Goal: Transaction & Acquisition: Purchase product/service

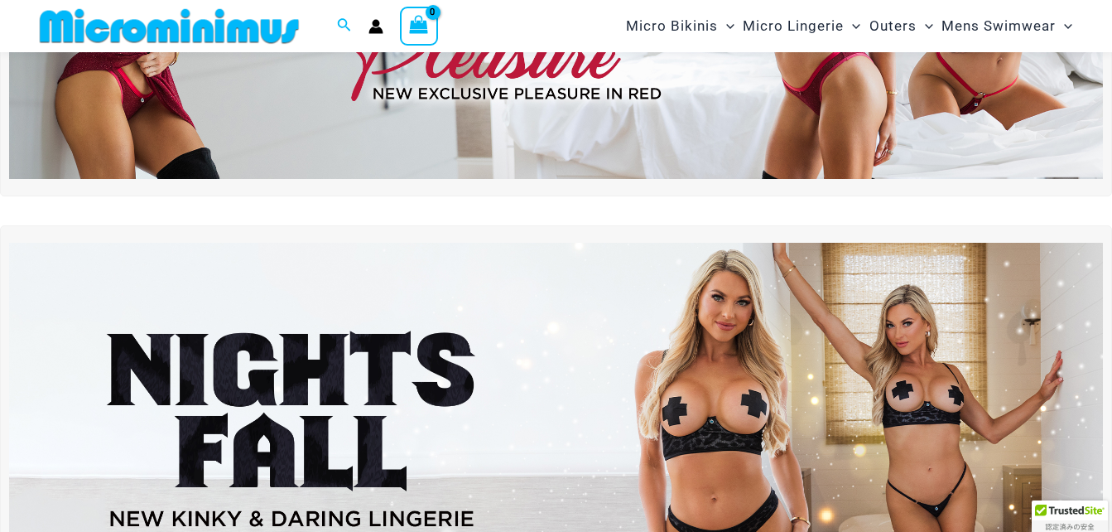
scroll to position [401, 0]
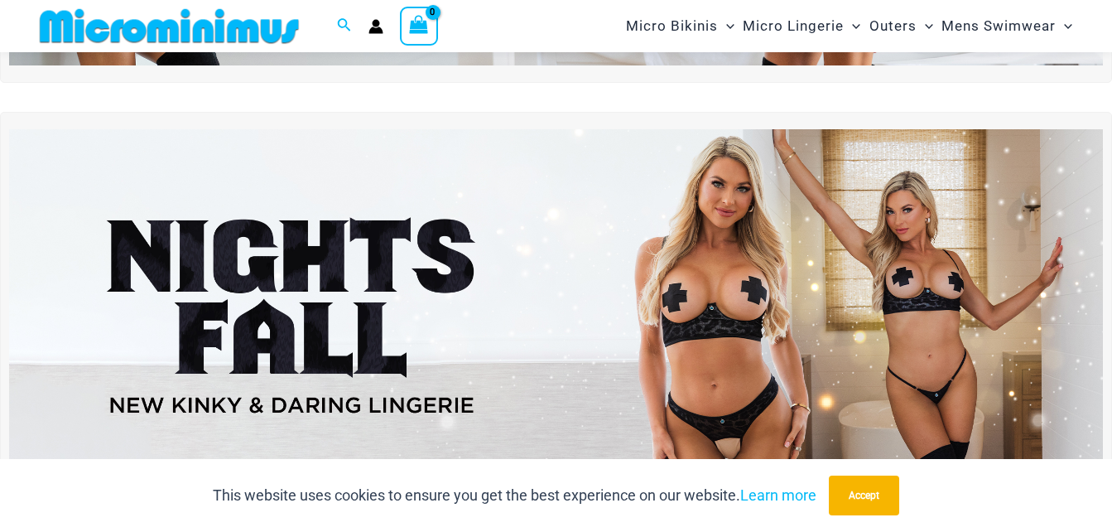
click at [725, 272] on img at bounding box center [556, 315] width 1094 height 372
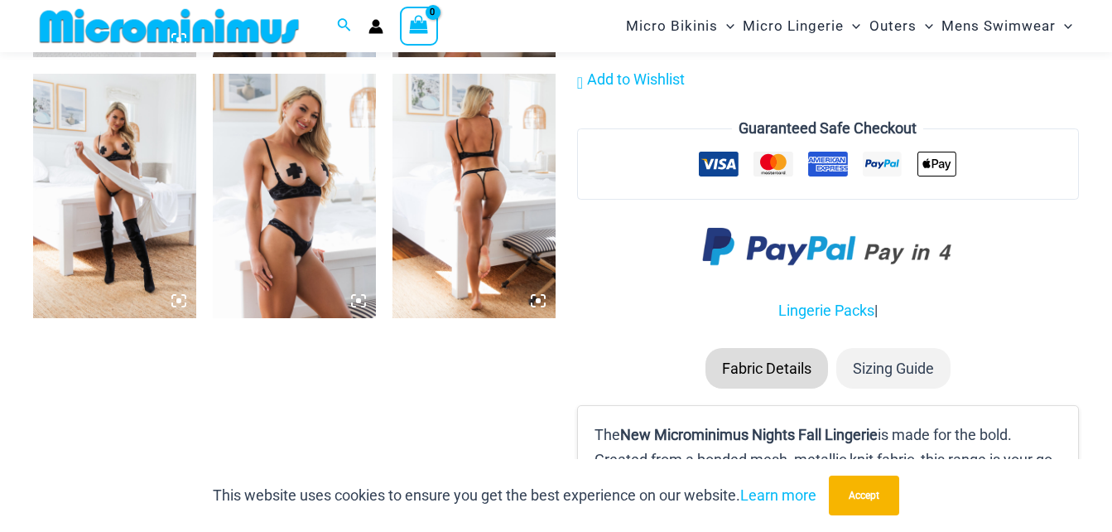
scroll to position [1972, 0]
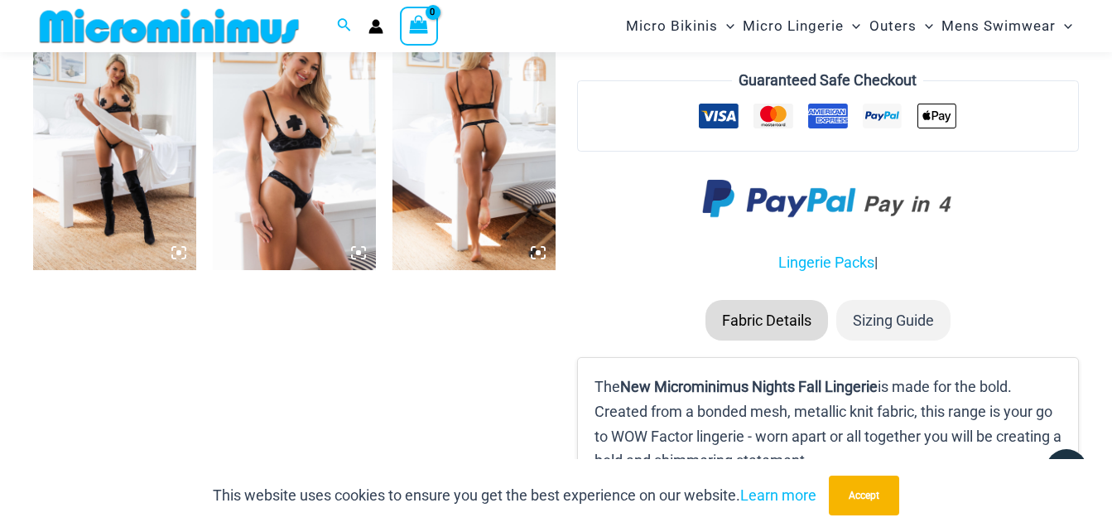
click at [537, 253] on icon at bounding box center [538, 252] width 5 height 5
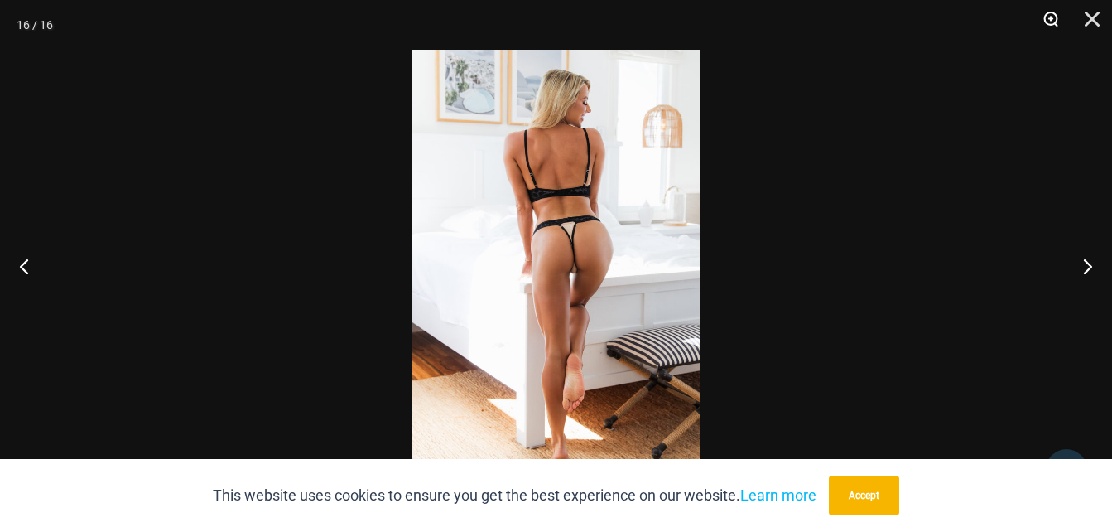
click at [1052, 15] on button "Zoom" at bounding box center [1044, 25] width 41 height 50
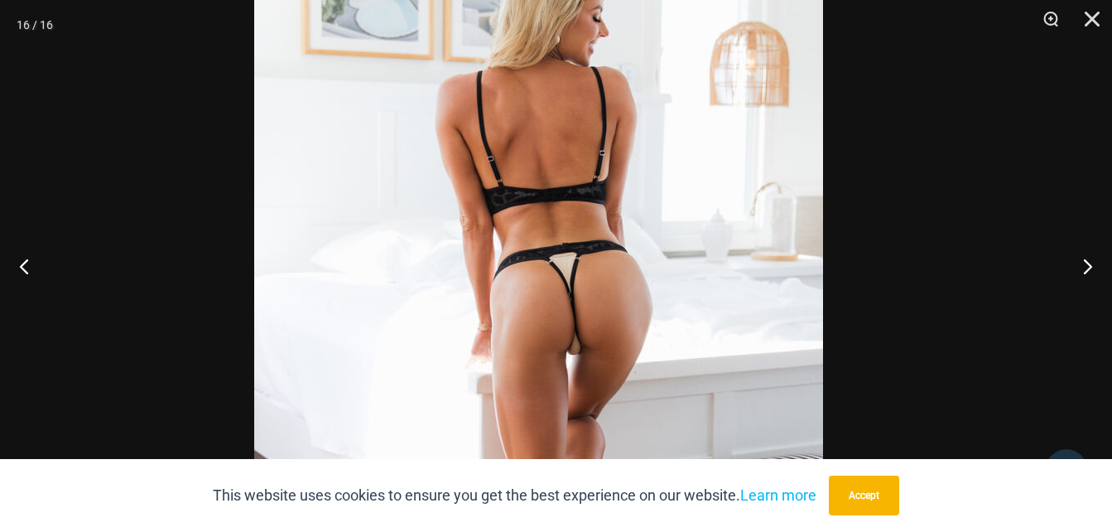
click at [585, 279] on img at bounding box center [538, 339] width 569 height 853
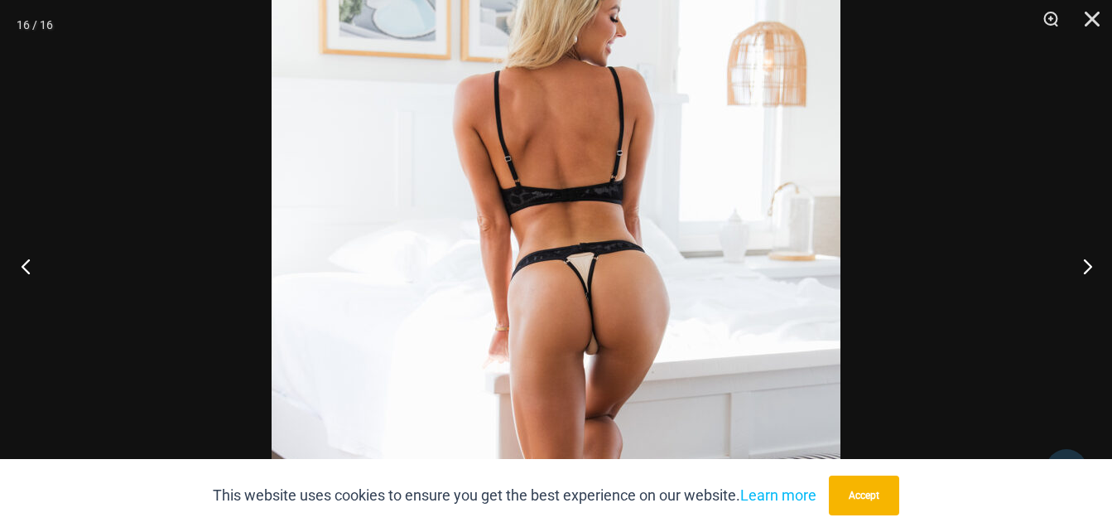
click at [24, 269] on button "Previous" at bounding box center [31, 265] width 62 height 83
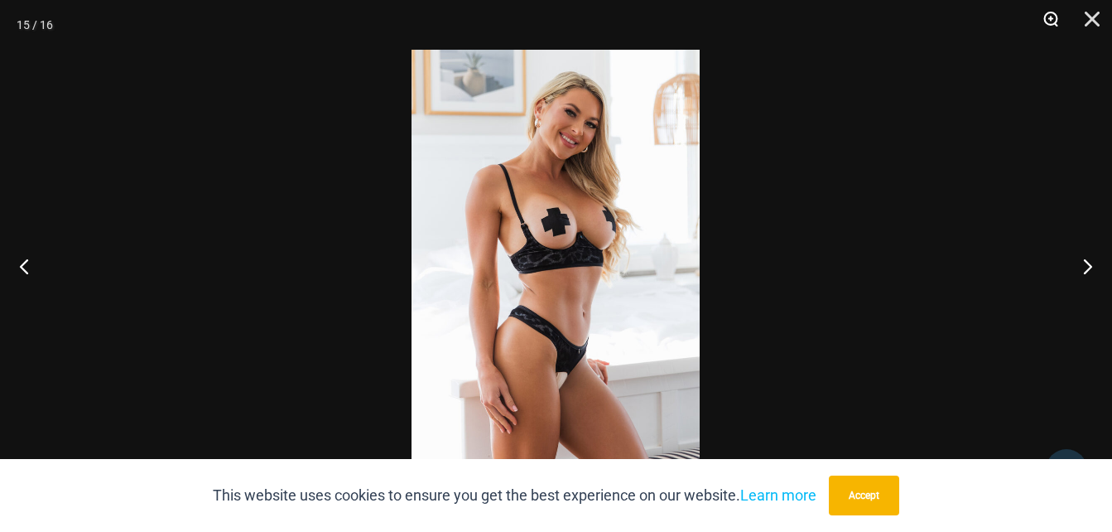
click at [1052, 19] on button "Zoom" at bounding box center [1044, 25] width 41 height 50
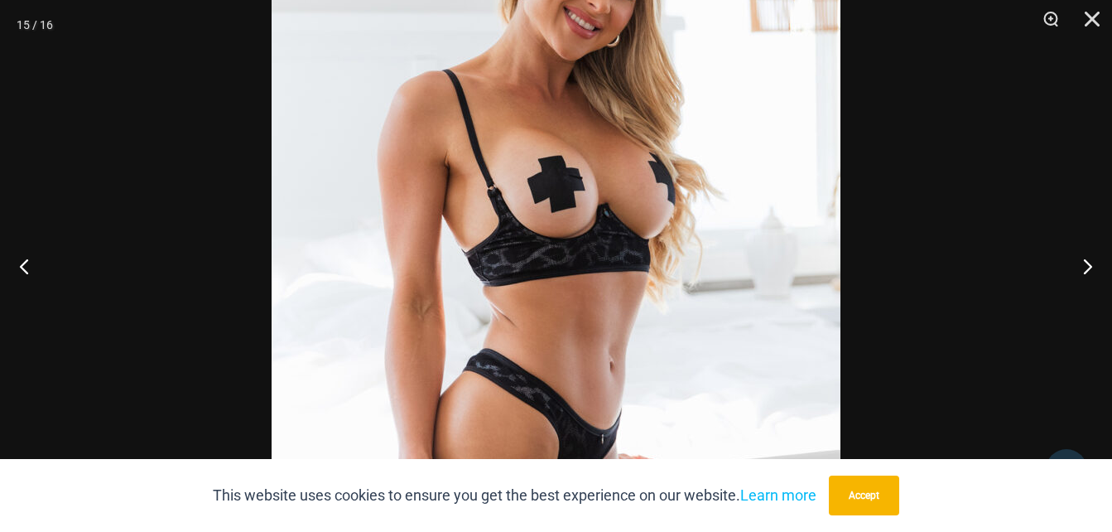
click at [720, 190] on img at bounding box center [556, 270] width 569 height 853
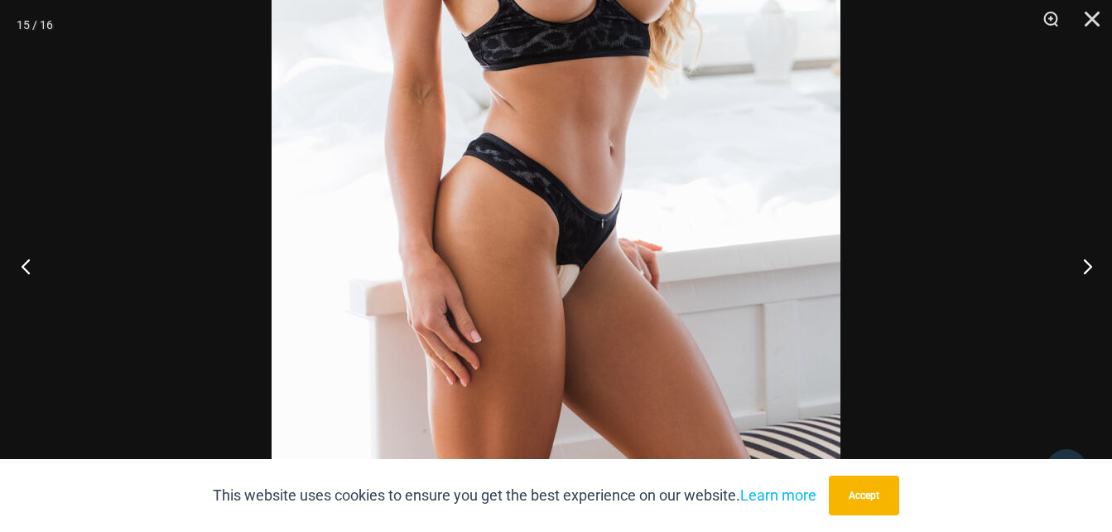
click at [21, 259] on button "Previous" at bounding box center [31, 265] width 62 height 83
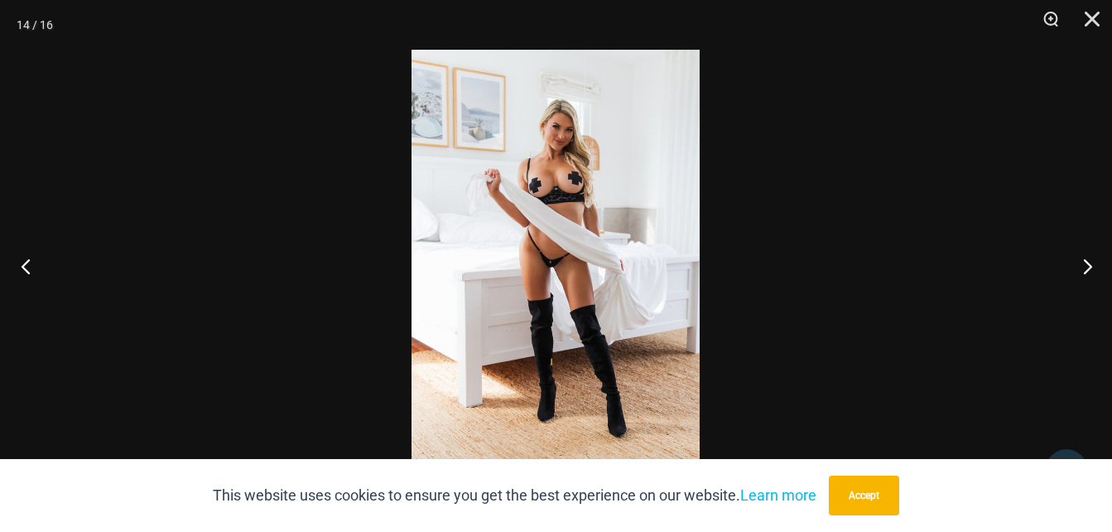
click at [22, 261] on button "Previous" at bounding box center [31, 265] width 62 height 83
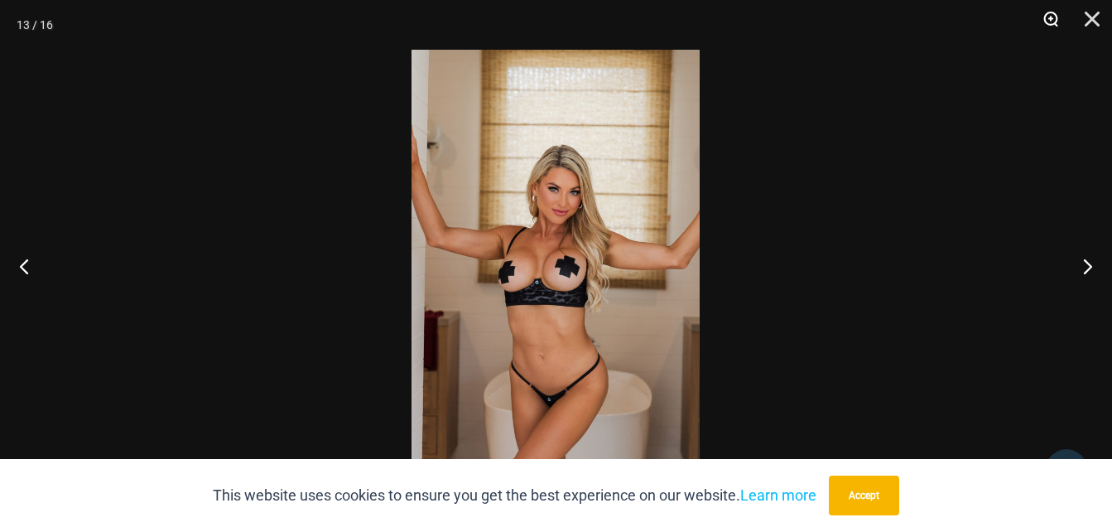
click at [1046, 17] on button "Zoom" at bounding box center [1044, 25] width 41 height 50
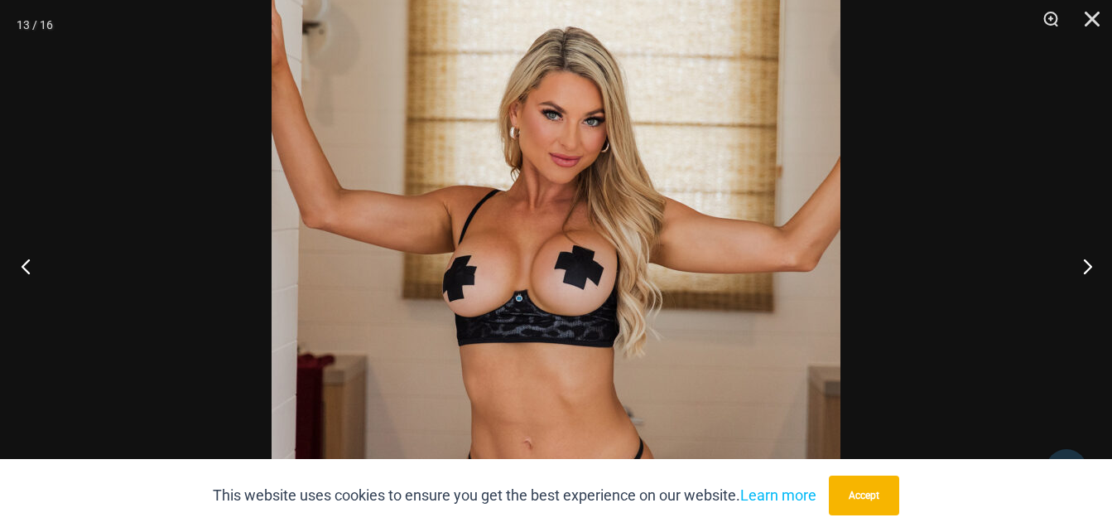
click at [29, 270] on button "Previous" at bounding box center [31, 265] width 62 height 83
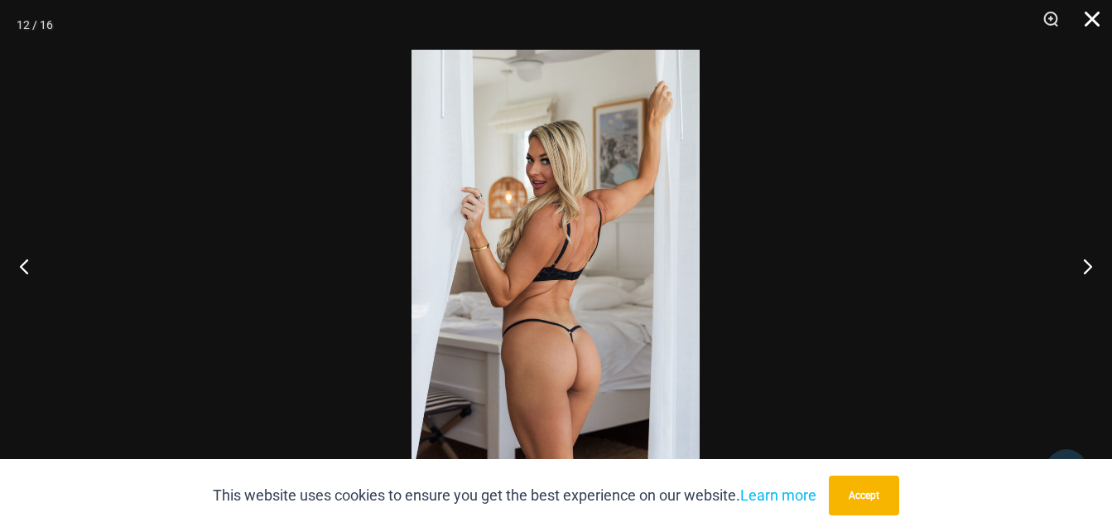
click at [1083, 17] on button "Close" at bounding box center [1086, 25] width 41 height 50
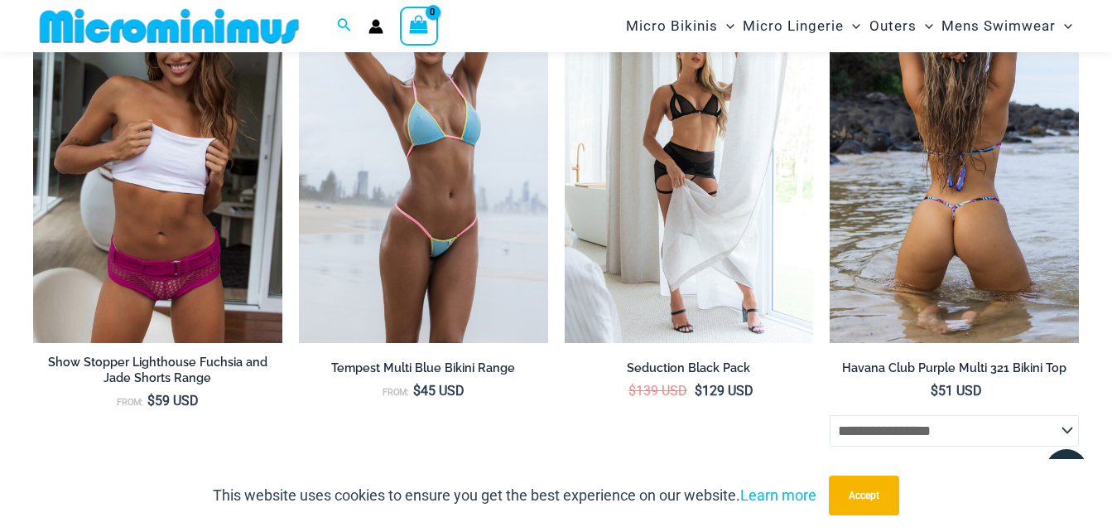
scroll to position [3214, 0]
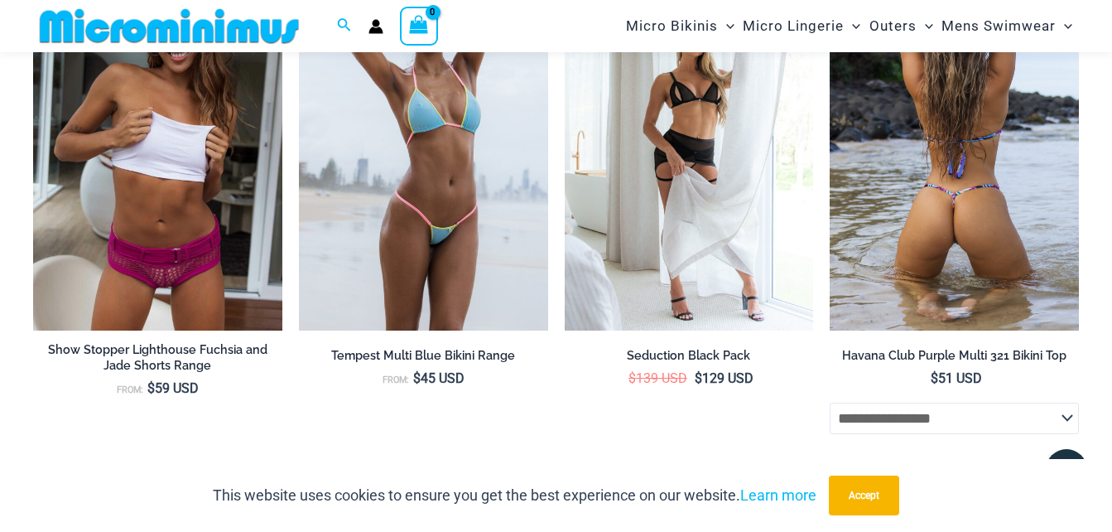
click at [989, 152] on img at bounding box center [954, 142] width 249 height 373
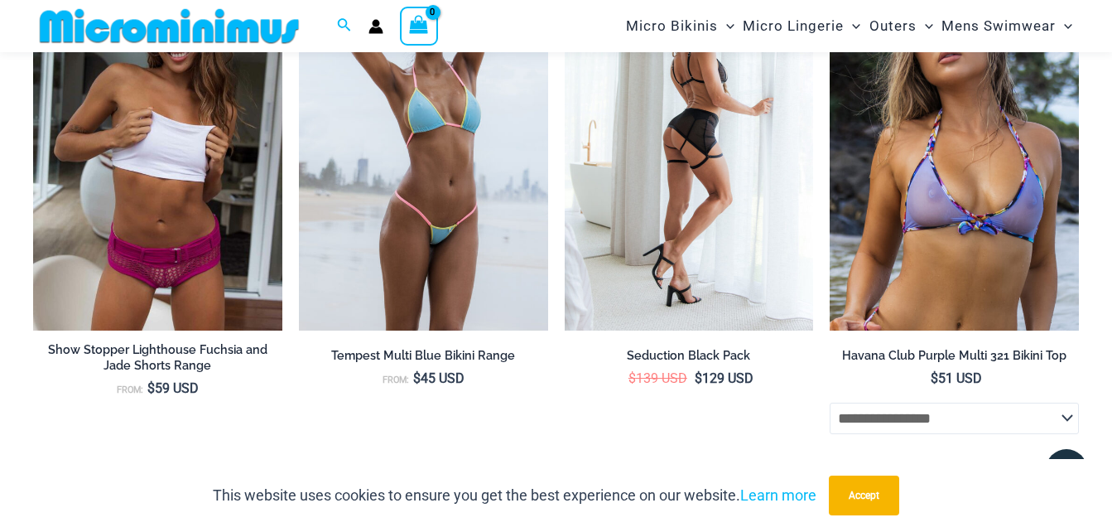
click at [710, 155] on img at bounding box center [689, 142] width 249 height 373
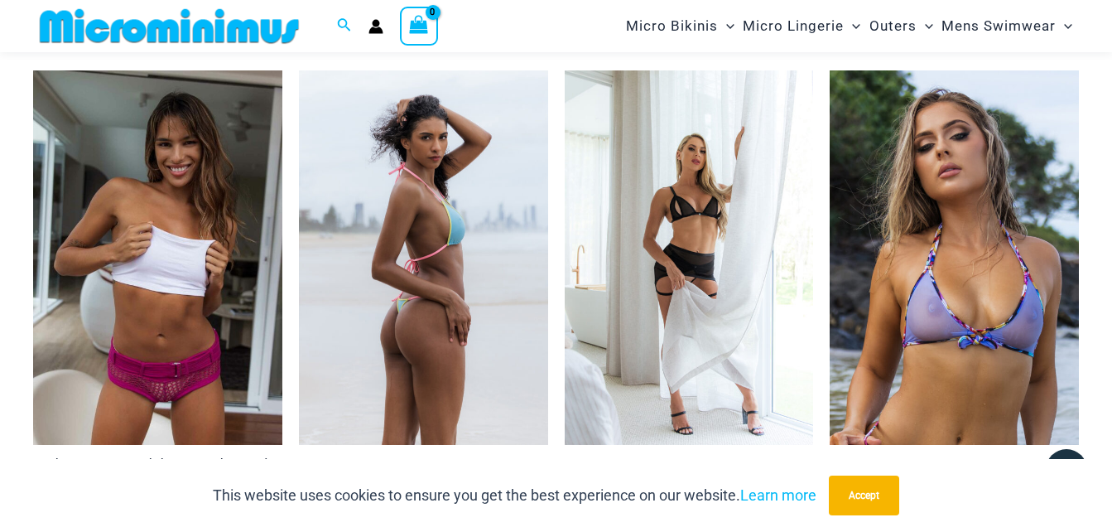
scroll to position [3132, 0]
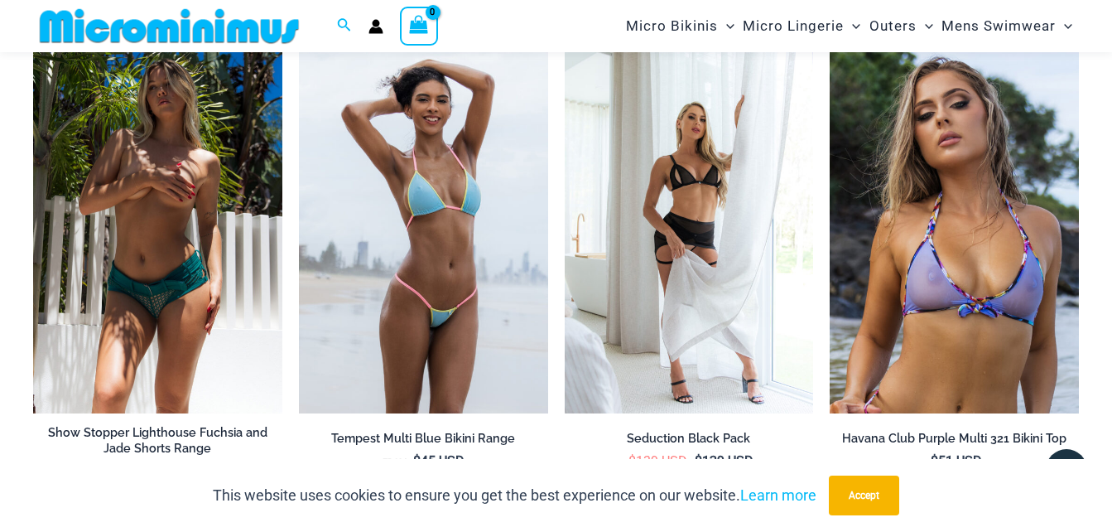
click at [132, 194] on img at bounding box center [157, 225] width 249 height 373
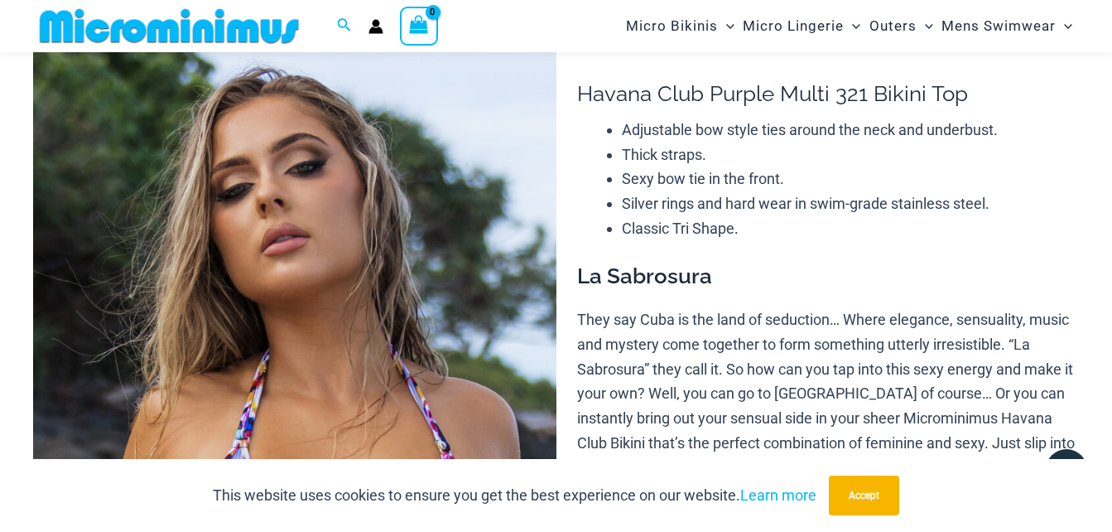
scroll to position [68, 0]
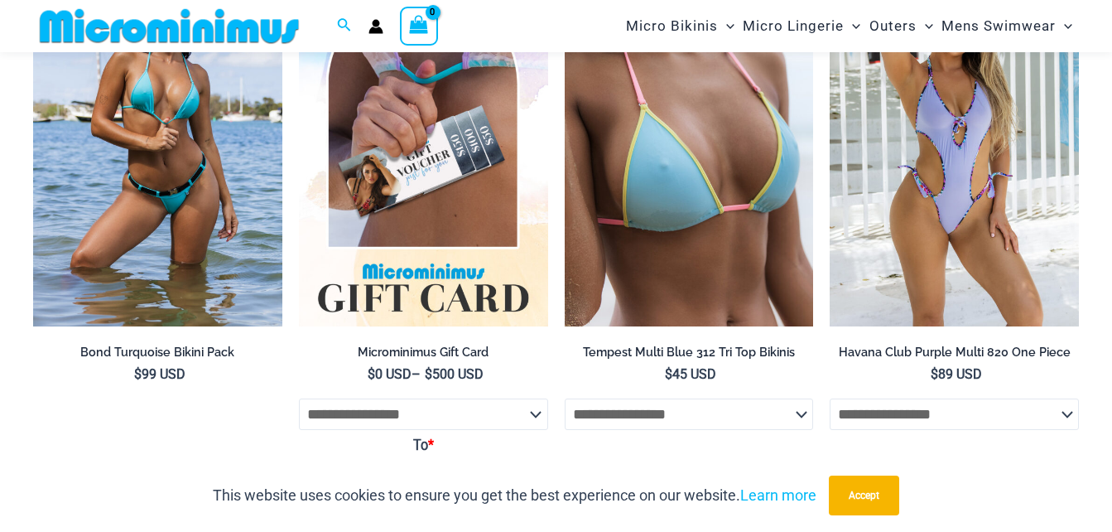
scroll to position [2482, 0]
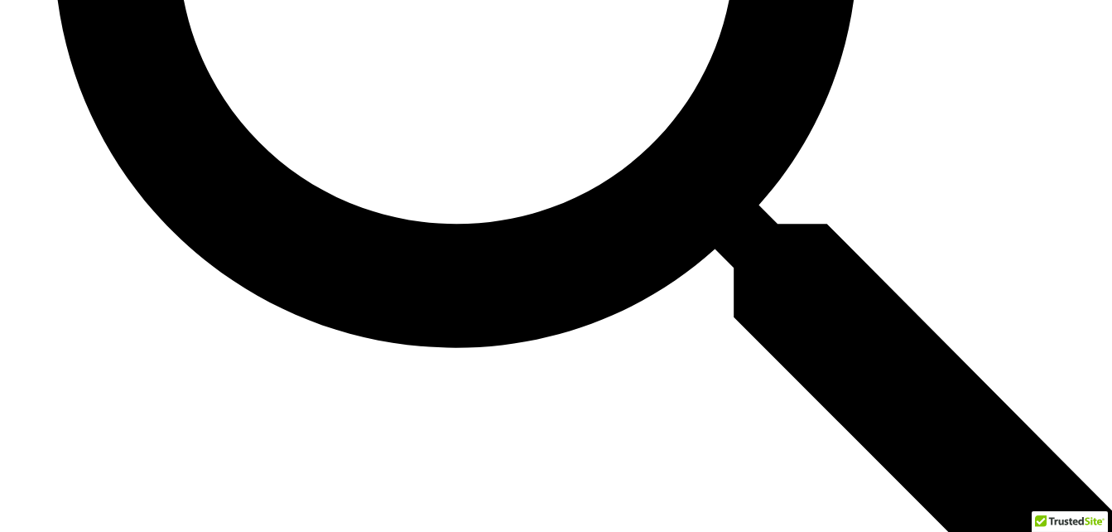
scroll to position [898, 0]
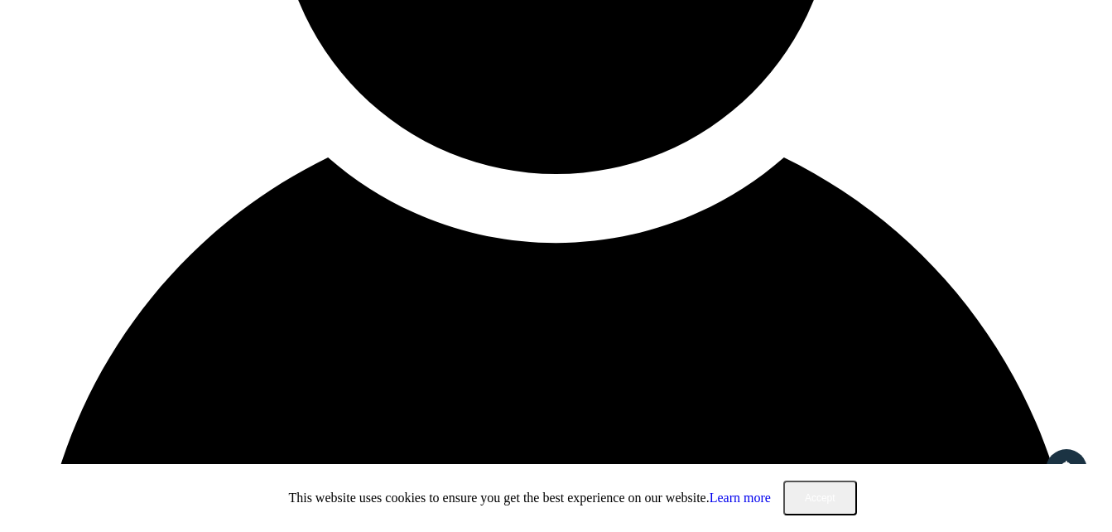
scroll to position [2058, 0]
